Goal: Task Accomplishment & Management: Manage account settings

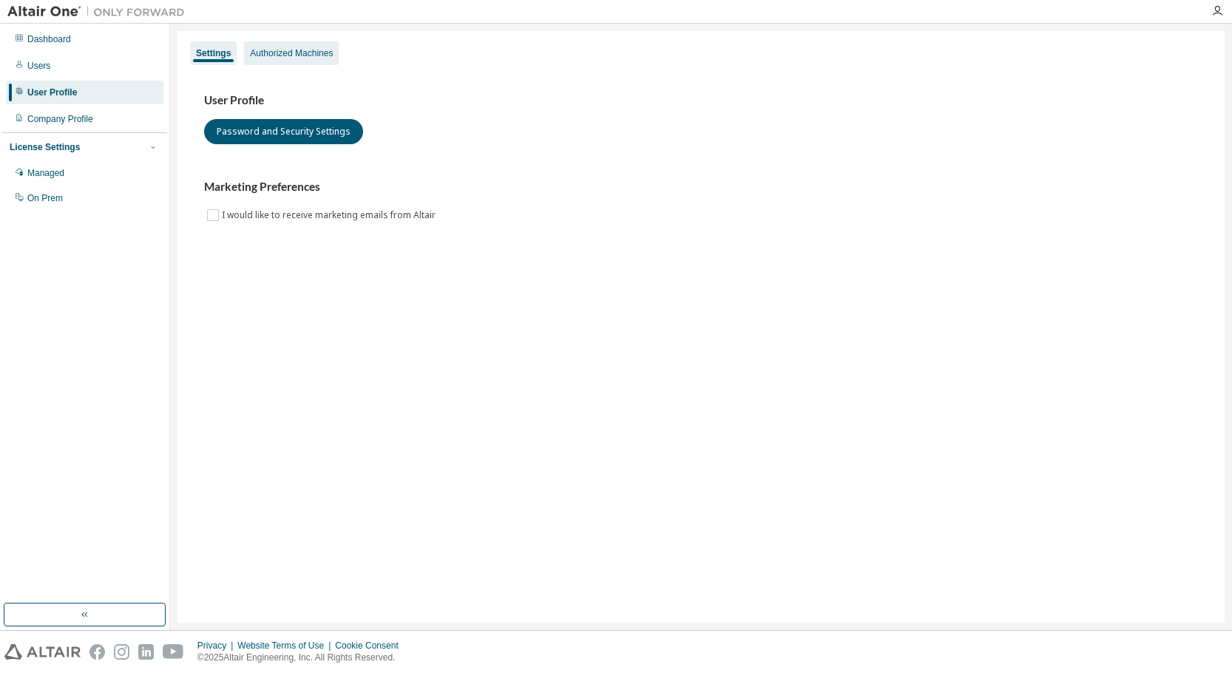
click at [261, 55] on div "Authorized Machines" at bounding box center [291, 53] width 83 height 12
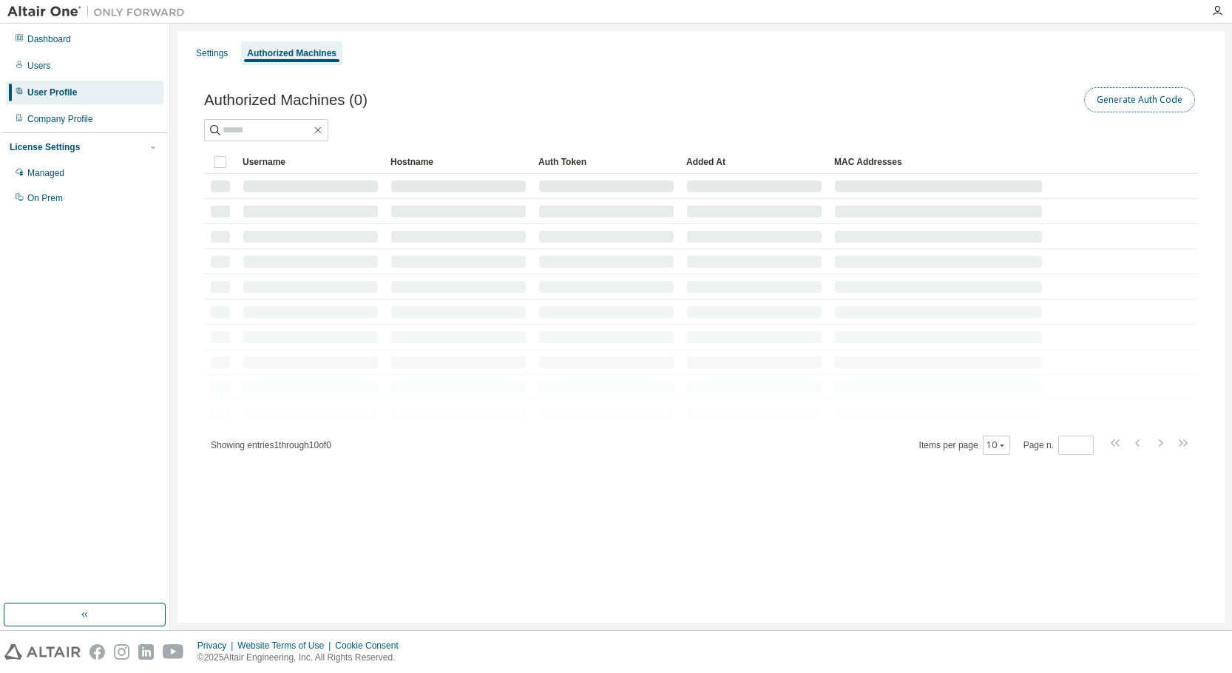
click at [625, 106] on button "Generate Auth Code" at bounding box center [1139, 99] width 111 height 25
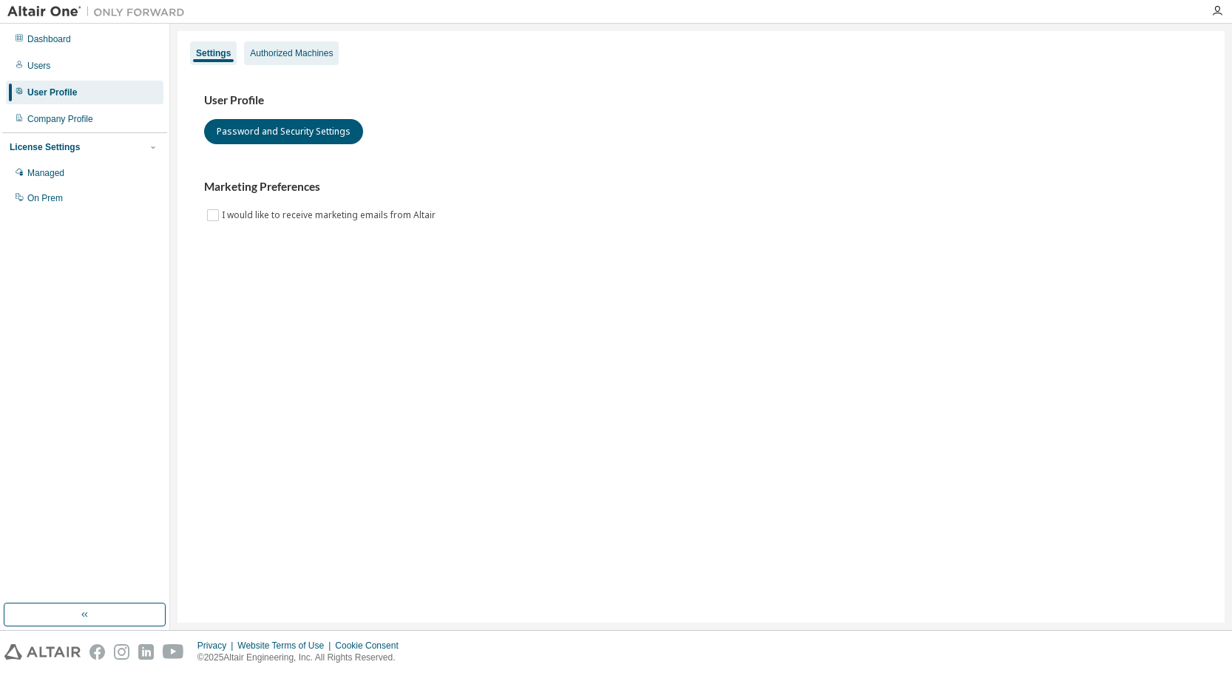
click at [297, 51] on div "Authorized Machines" at bounding box center [291, 53] width 83 height 12
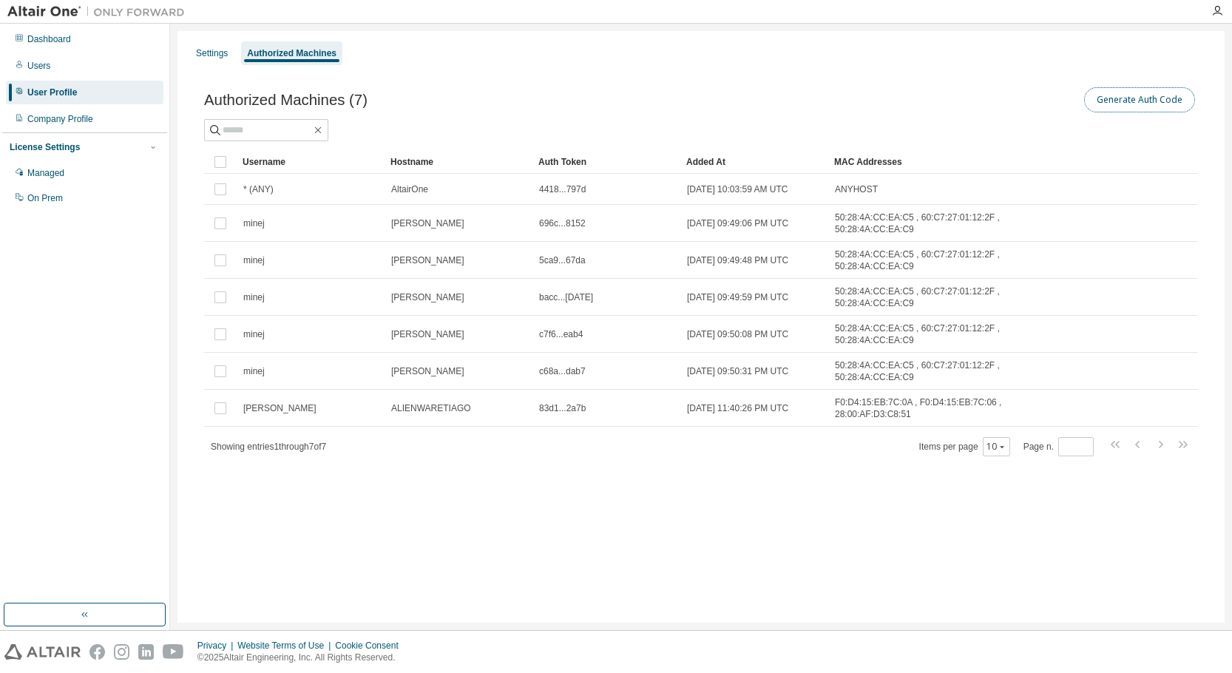
click at [1145, 98] on button "Generate Auth Code" at bounding box center [1139, 99] width 111 height 25
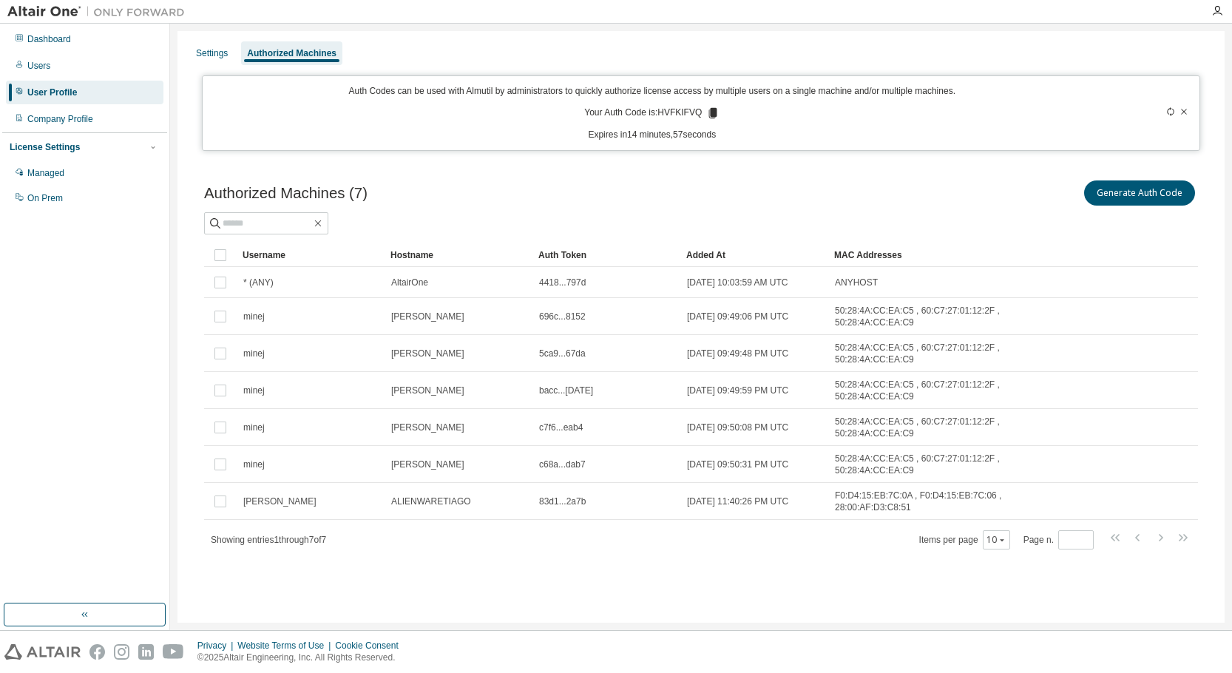
click at [710, 115] on icon at bounding box center [713, 113] width 8 height 10
